Goal: Navigation & Orientation: Find specific page/section

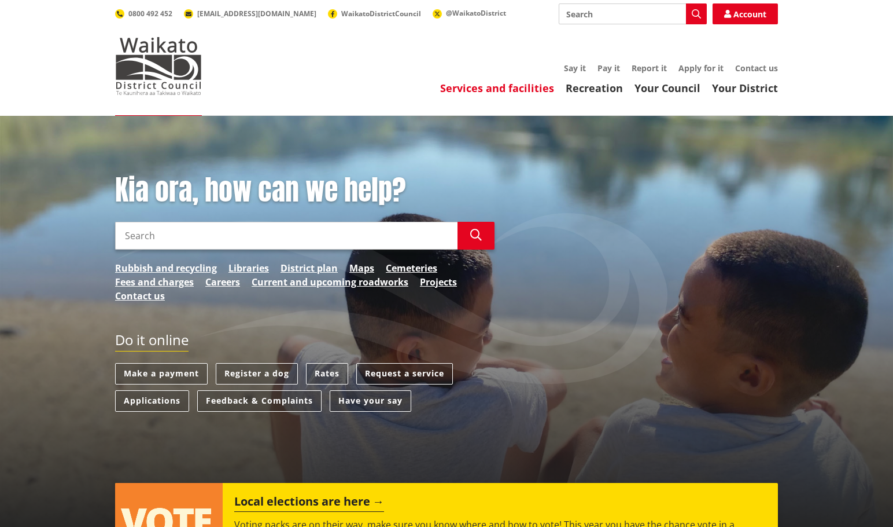
click at [491, 87] on link "Services and facilities" at bounding box center [497, 88] width 114 height 14
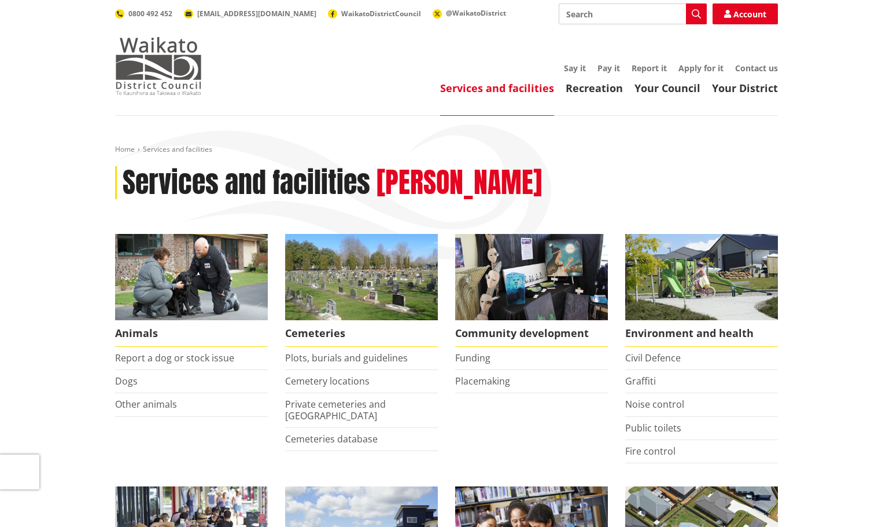
click at [165, 74] on img at bounding box center [158, 66] width 87 height 58
